Goal: Information Seeking & Learning: Learn about a topic

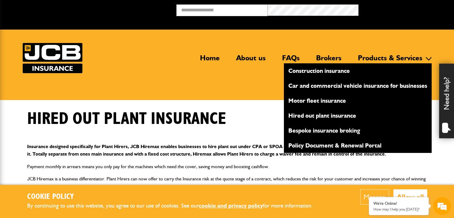
click at [358, 58] on link "Products & Services" at bounding box center [390, 60] width 73 height 14
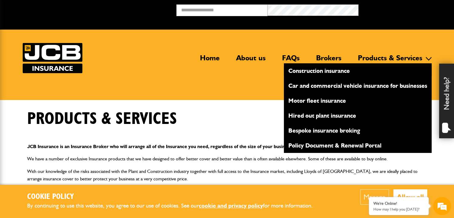
click at [307, 73] on link "Construction insurance" at bounding box center [358, 71] width 148 height 10
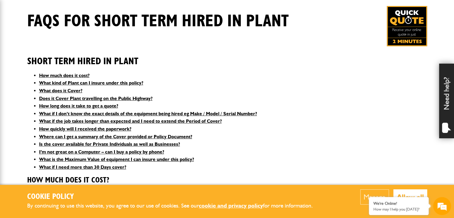
scroll to position [90, 0]
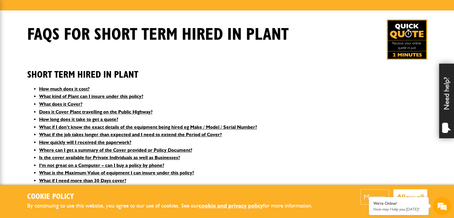
click at [412, 48] on img at bounding box center [407, 39] width 40 height 40
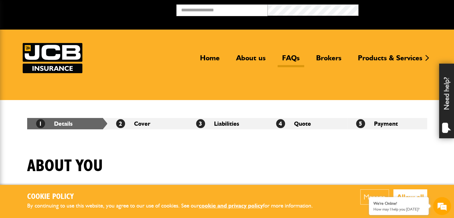
click at [283, 56] on link "FAQs" at bounding box center [291, 60] width 27 height 14
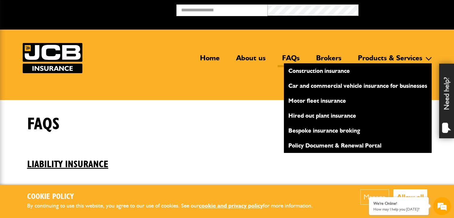
click at [403, 58] on link "Products & Services" at bounding box center [390, 60] width 73 height 14
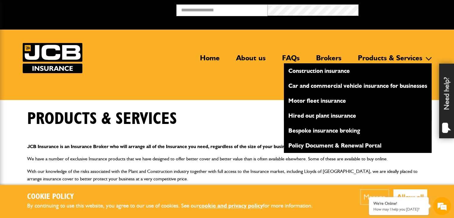
click at [325, 116] on link "Hired out plant insurance" at bounding box center [358, 116] width 148 height 10
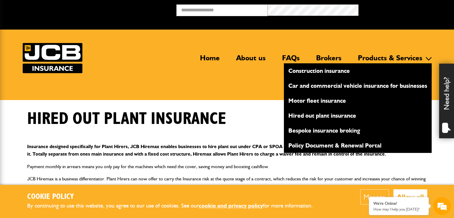
click at [305, 70] on link "Construction insurance" at bounding box center [358, 71] width 148 height 10
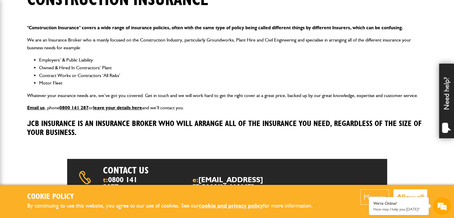
scroll to position [119, 0]
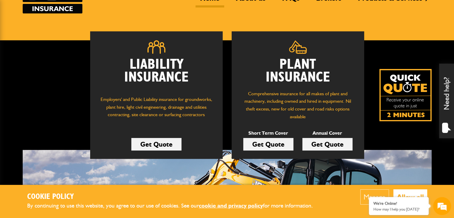
scroll to position [60, 0]
